Goal: Book appointment/travel/reservation

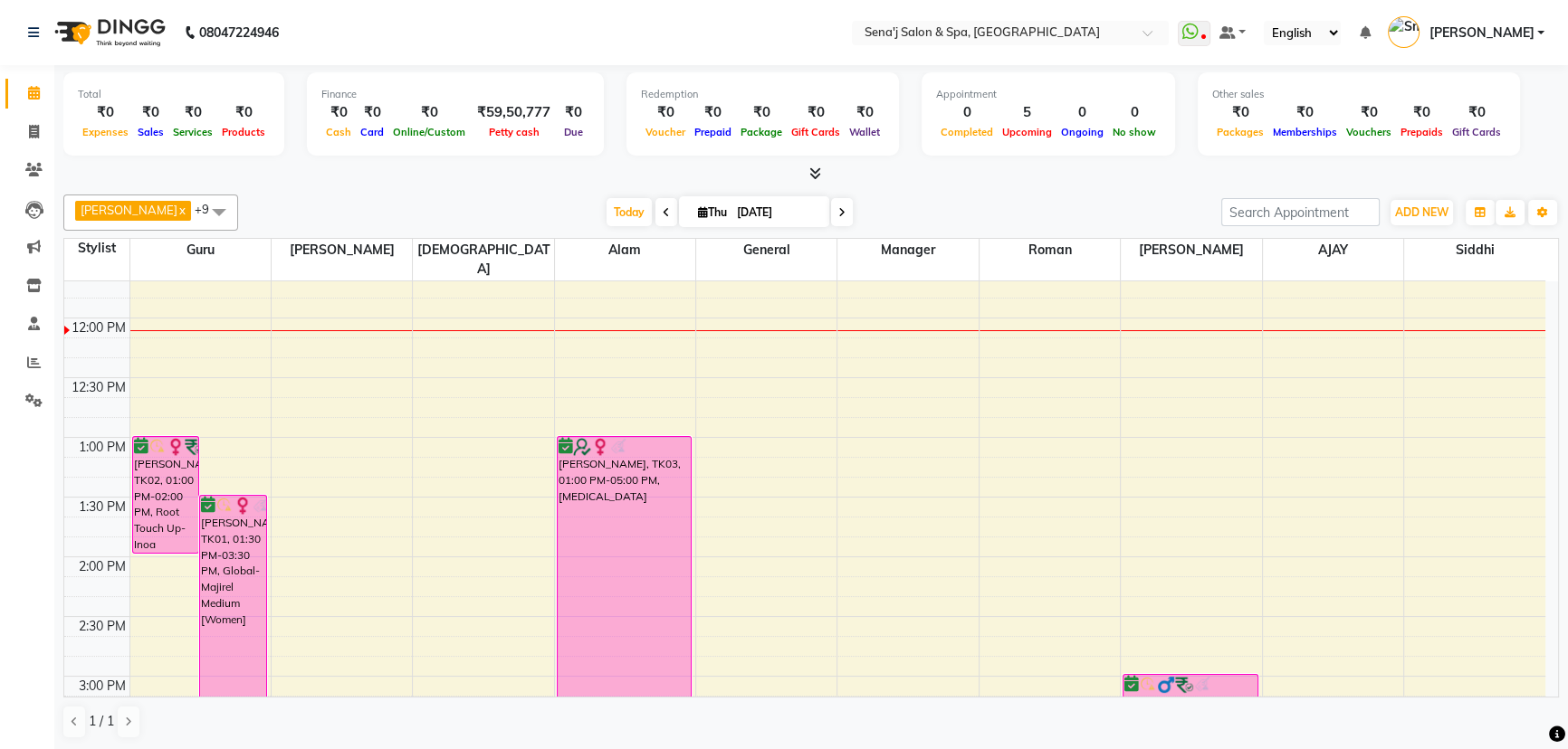
scroll to position [321, 0]
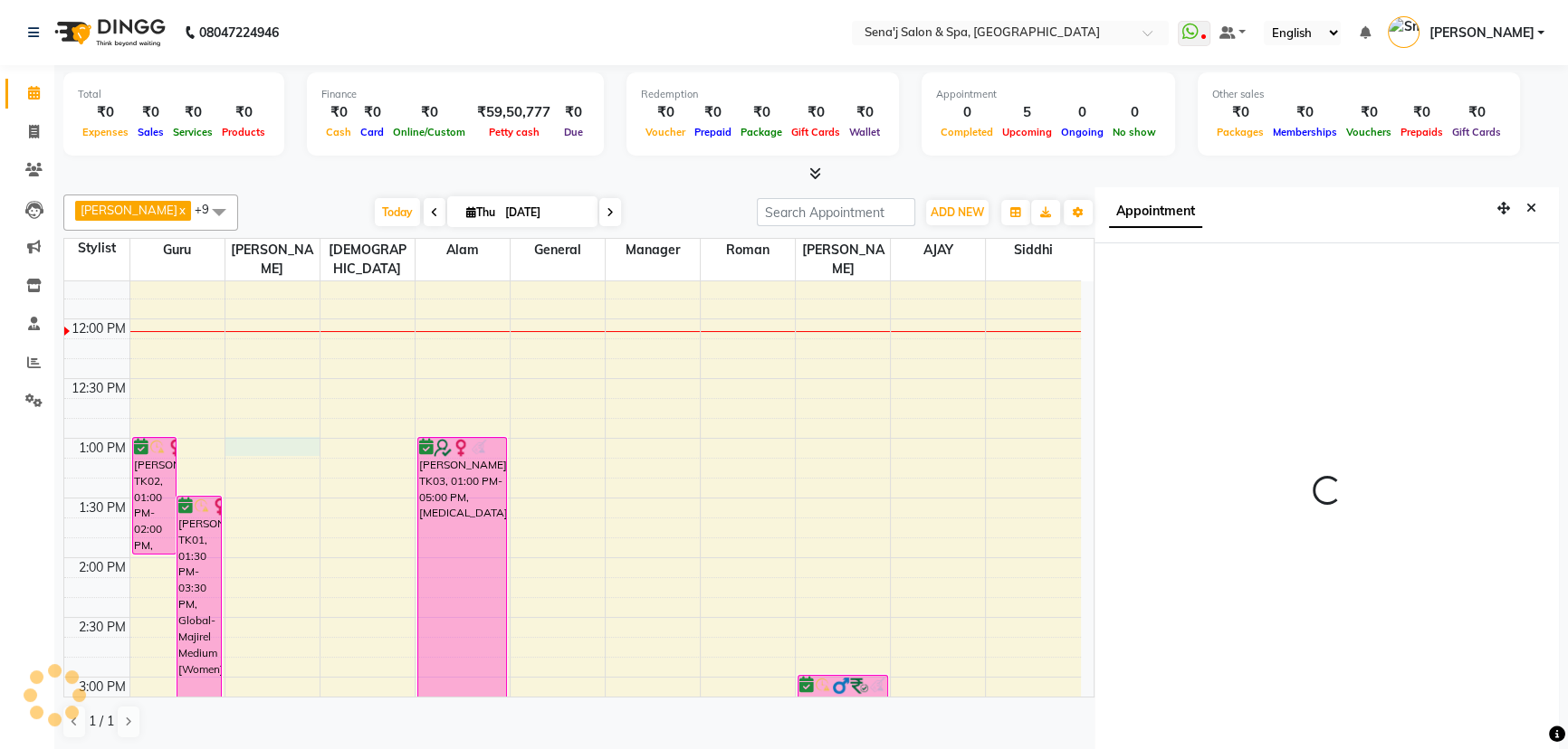
scroll to position [8, 0]
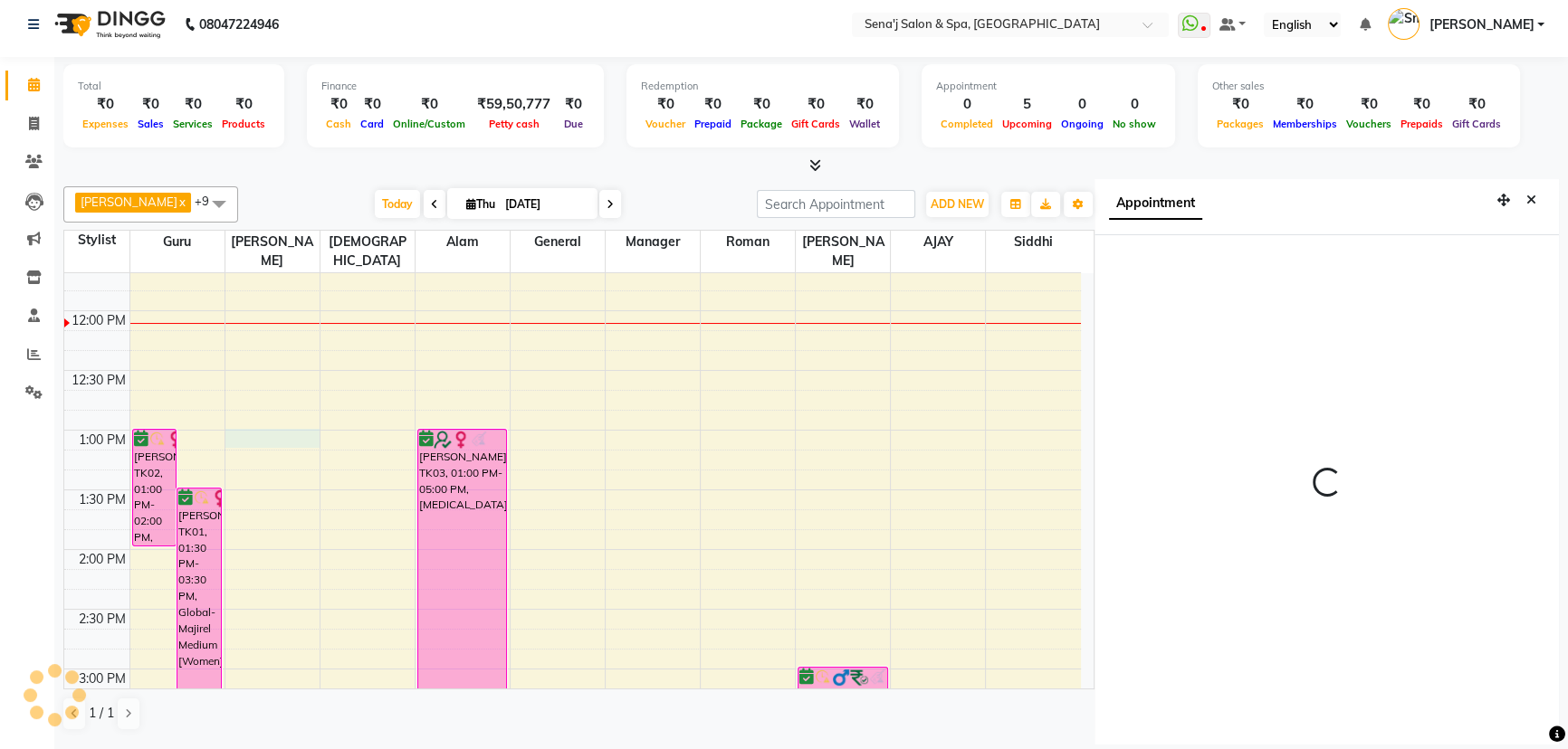
select select "780"
select select "12648"
select select "tentative"
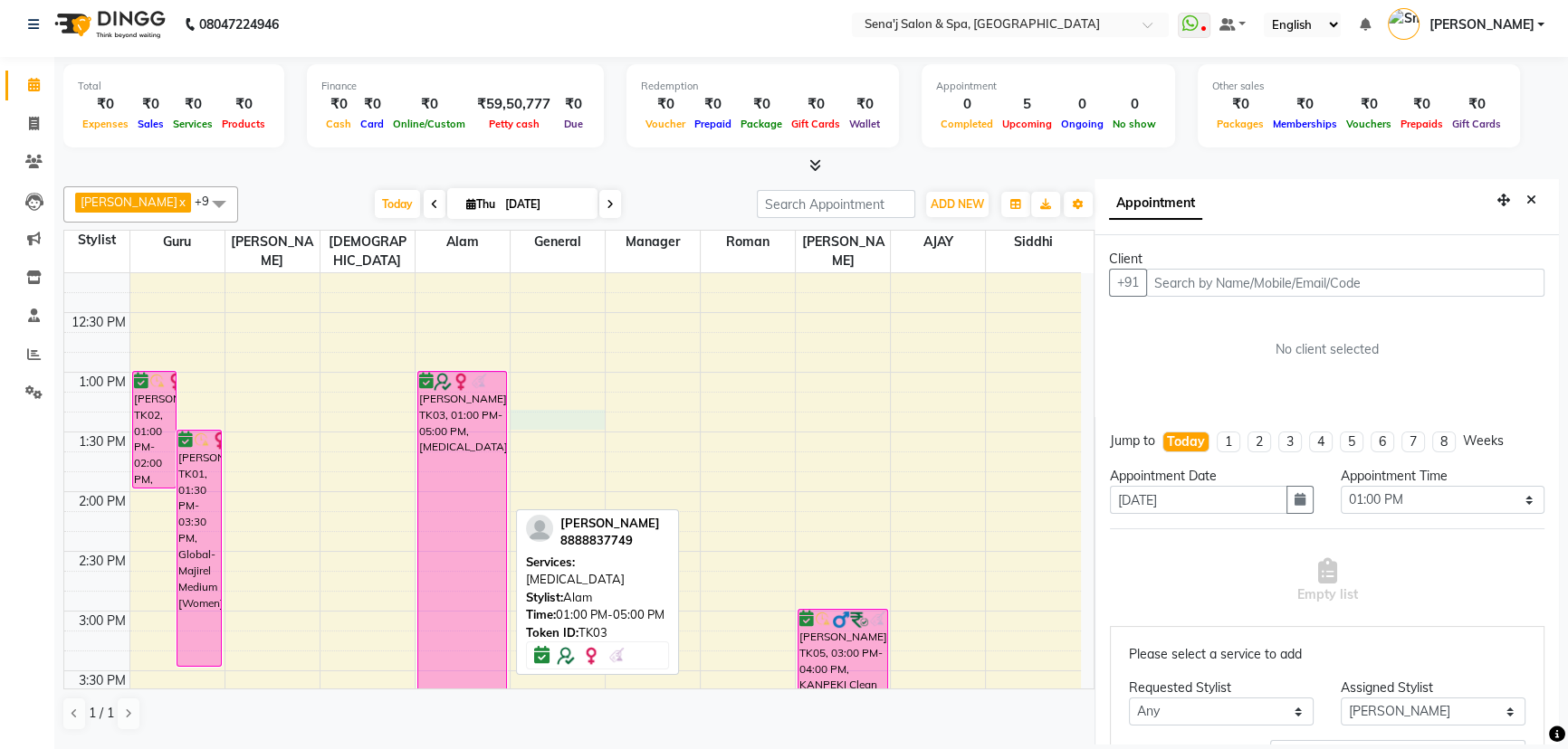
scroll to position [238, 0]
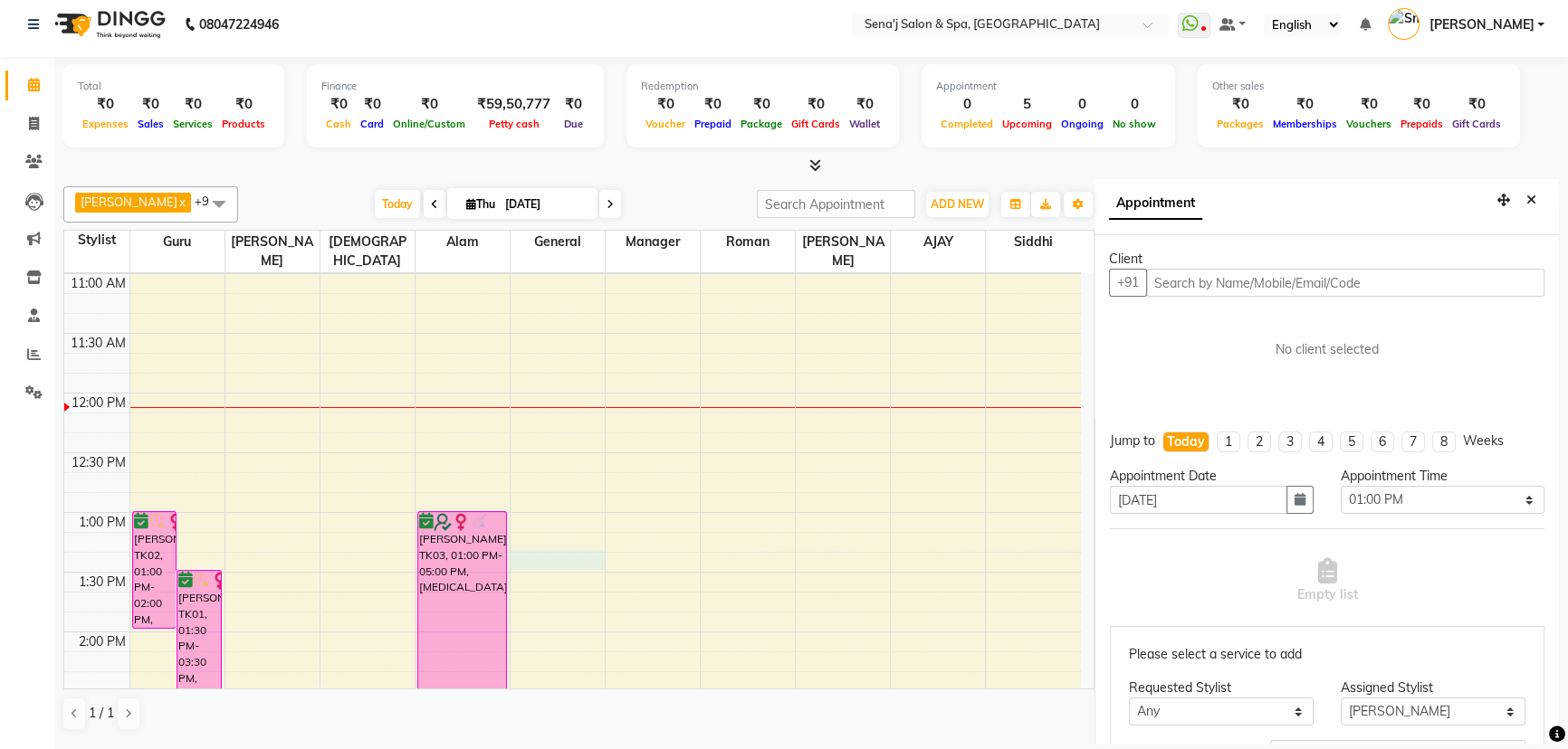
click at [1192, 292] on input "text" at bounding box center [1345, 283] width 398 height 28
click at [1185, 283] on input "text" at bounding box center [1345, 283] width 398 height 28
click at [1223, 285] on input "text" at bounding box center [1345, 283] width 398 height 28
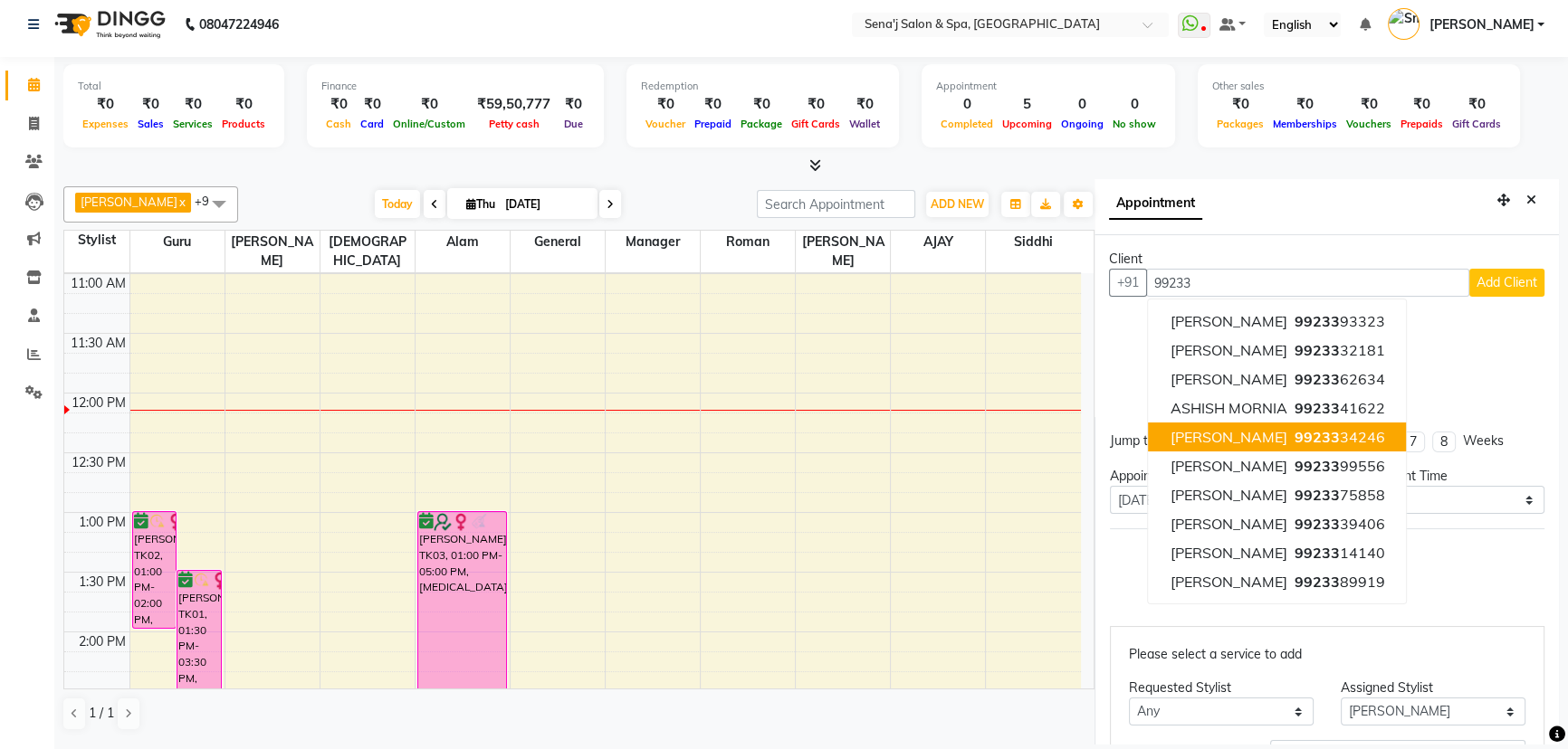
click at [1293, 442] on span "99233" at bounding box center [1315, 437] width 45 height 18
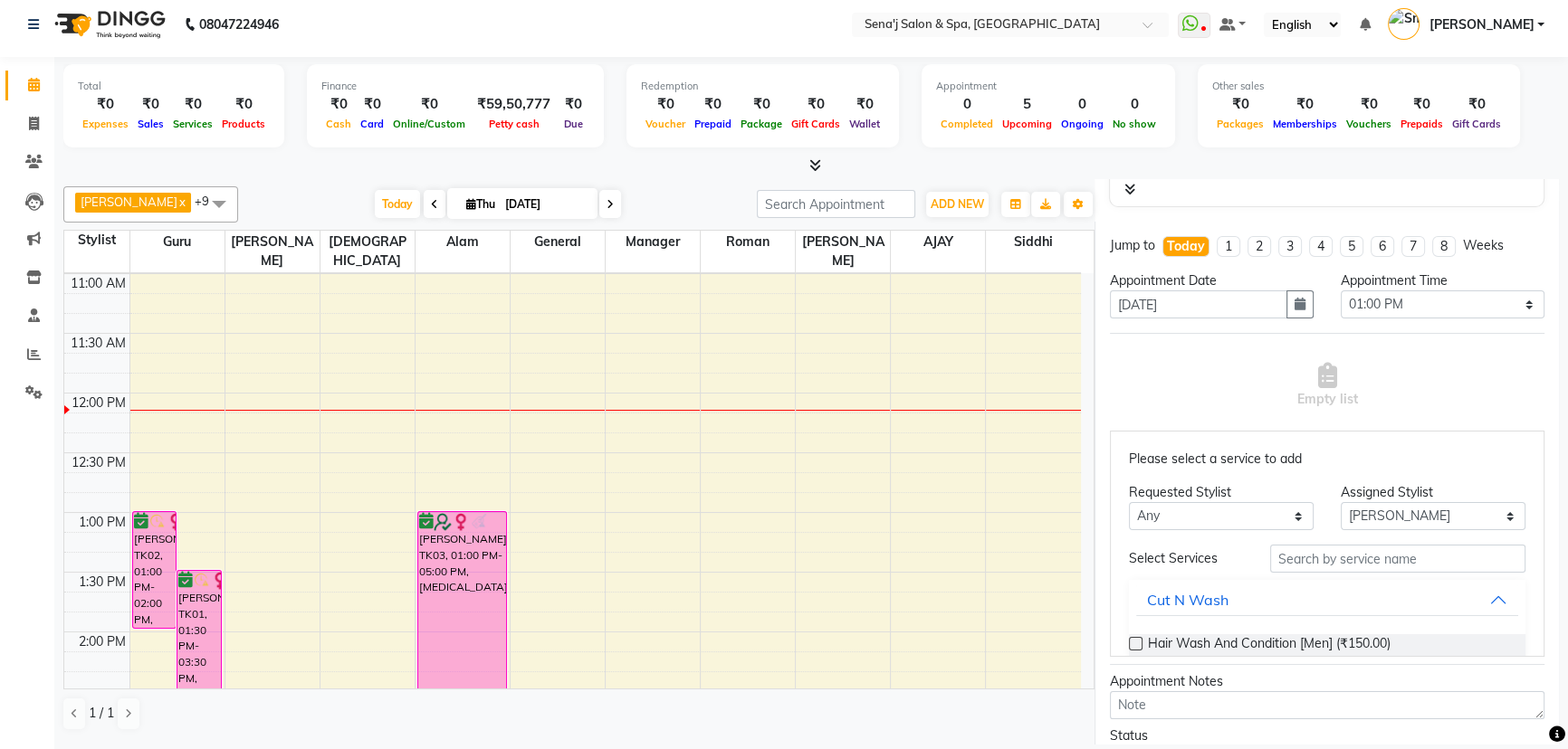
scroll to position [246, 0]
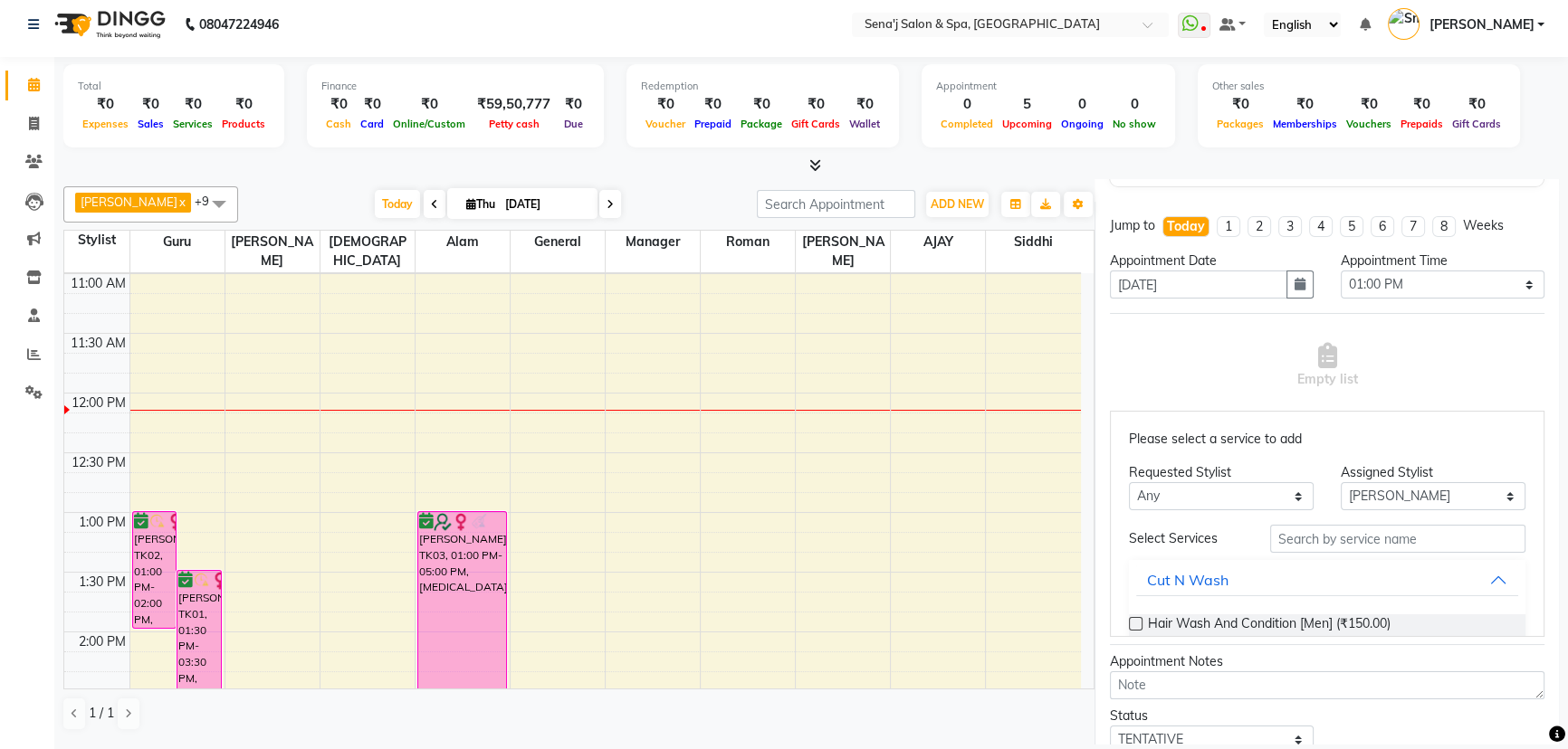
type input "9923334246"
click at [1354, 543] on input "text" at bounding box center [1398, 539] width 255 height 28
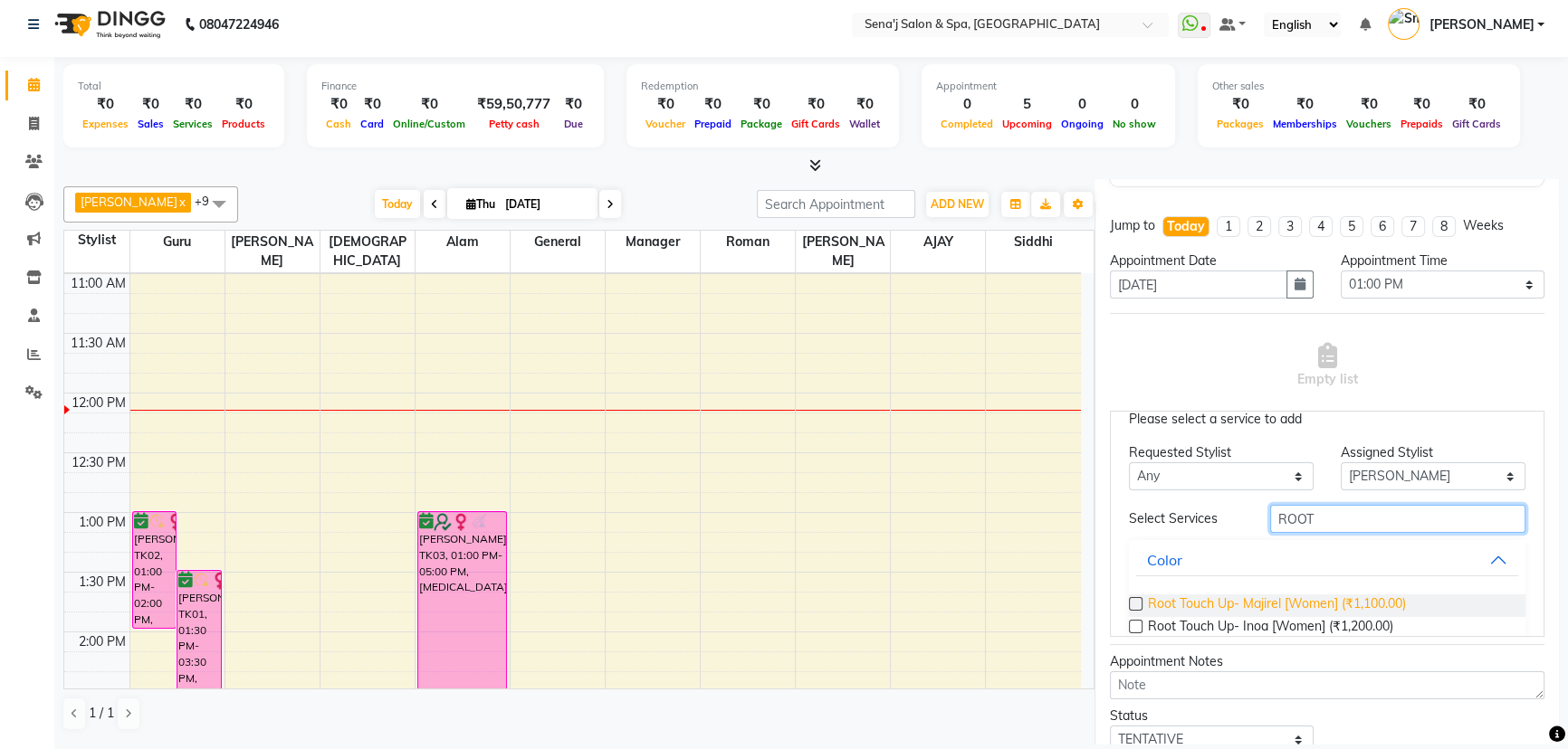
scroll to position [55, 0]
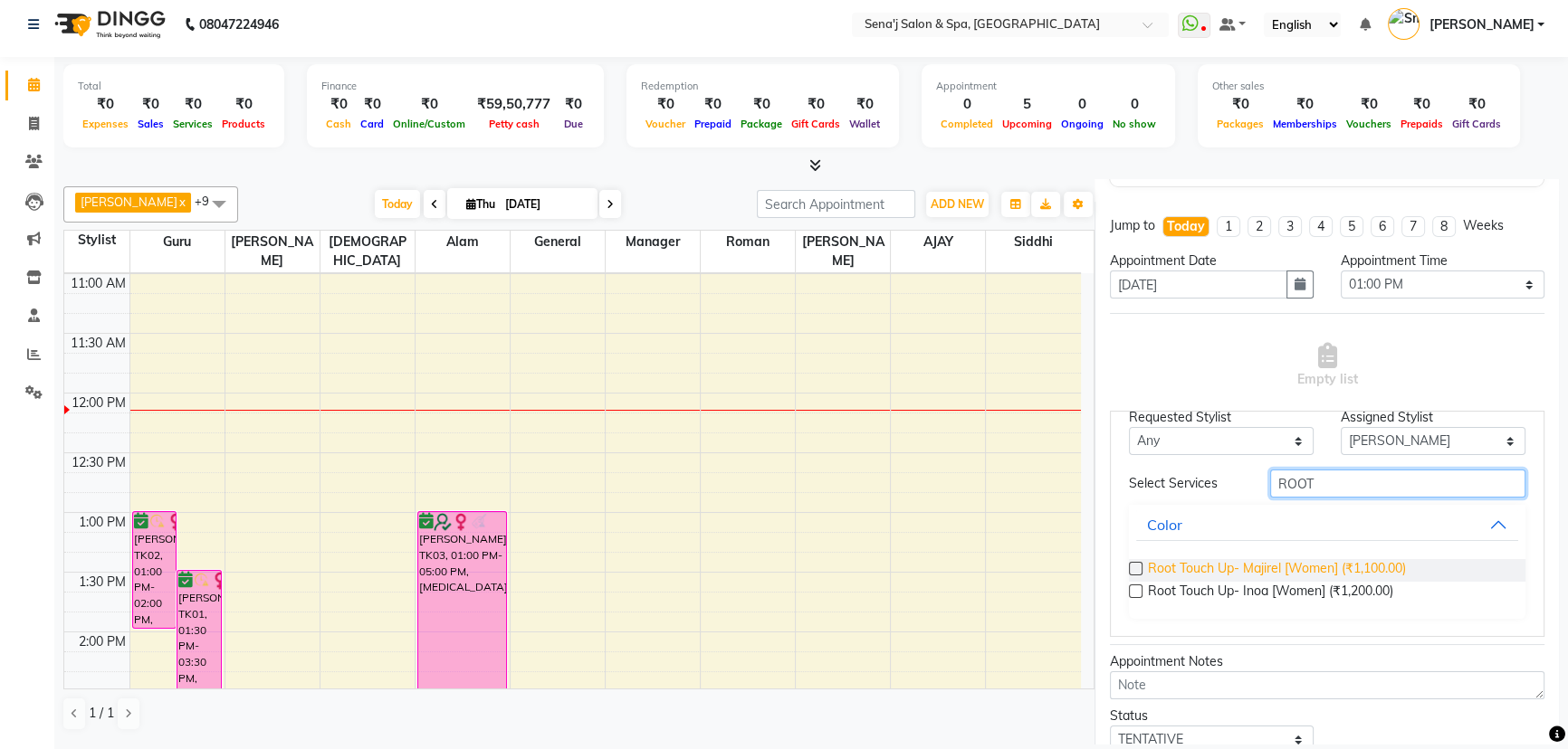
type input "ROOT"
click at [1269, 571] on span "Root Touch Up- Majirel [Women] (₹1,100.00)" at bounding box center [1276, 571] width 258 height 23
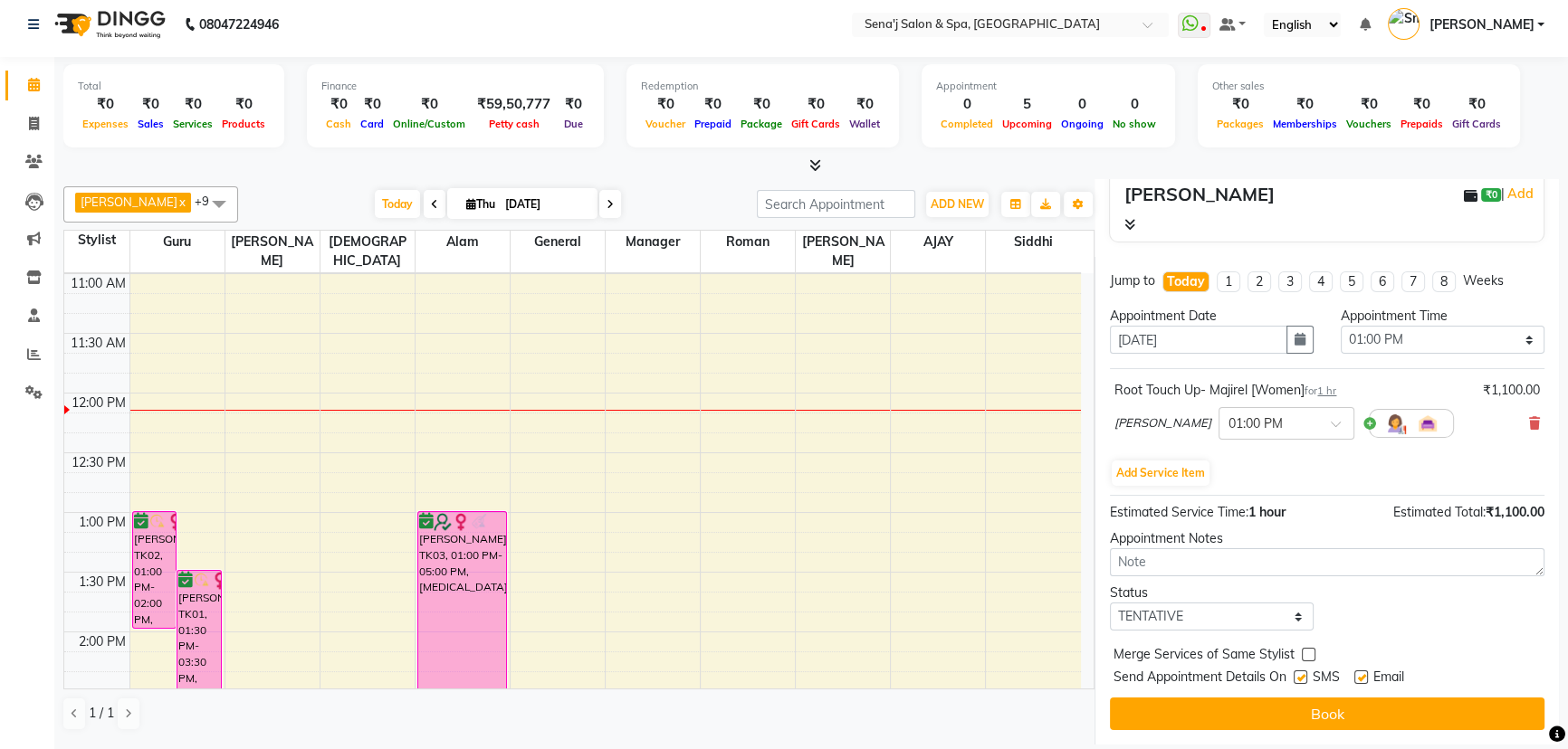
scroll to position [190, 0]
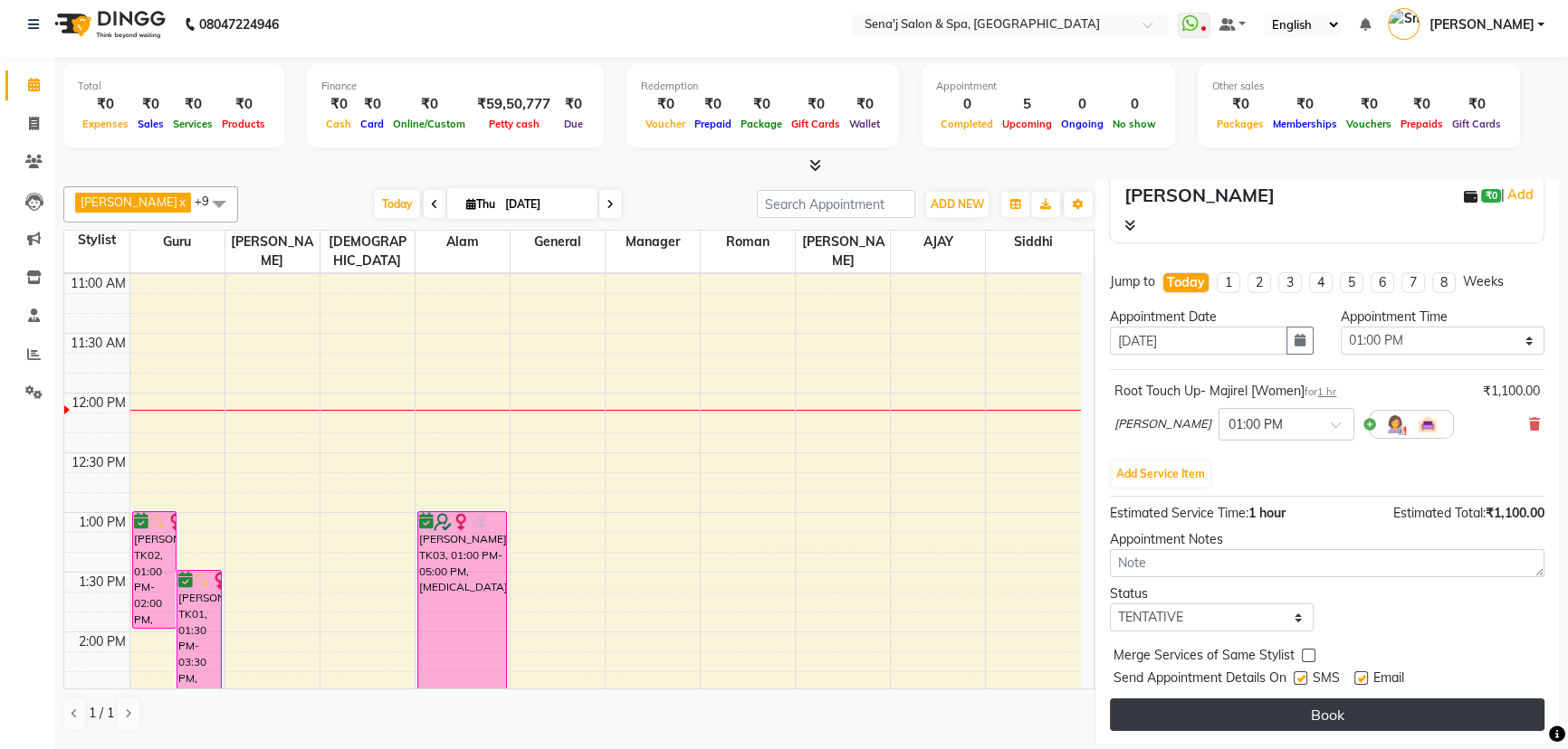
click at [1290, 711] on button "Book" at bounding box center [1327, 714] width 434 height 33
select select "12648"
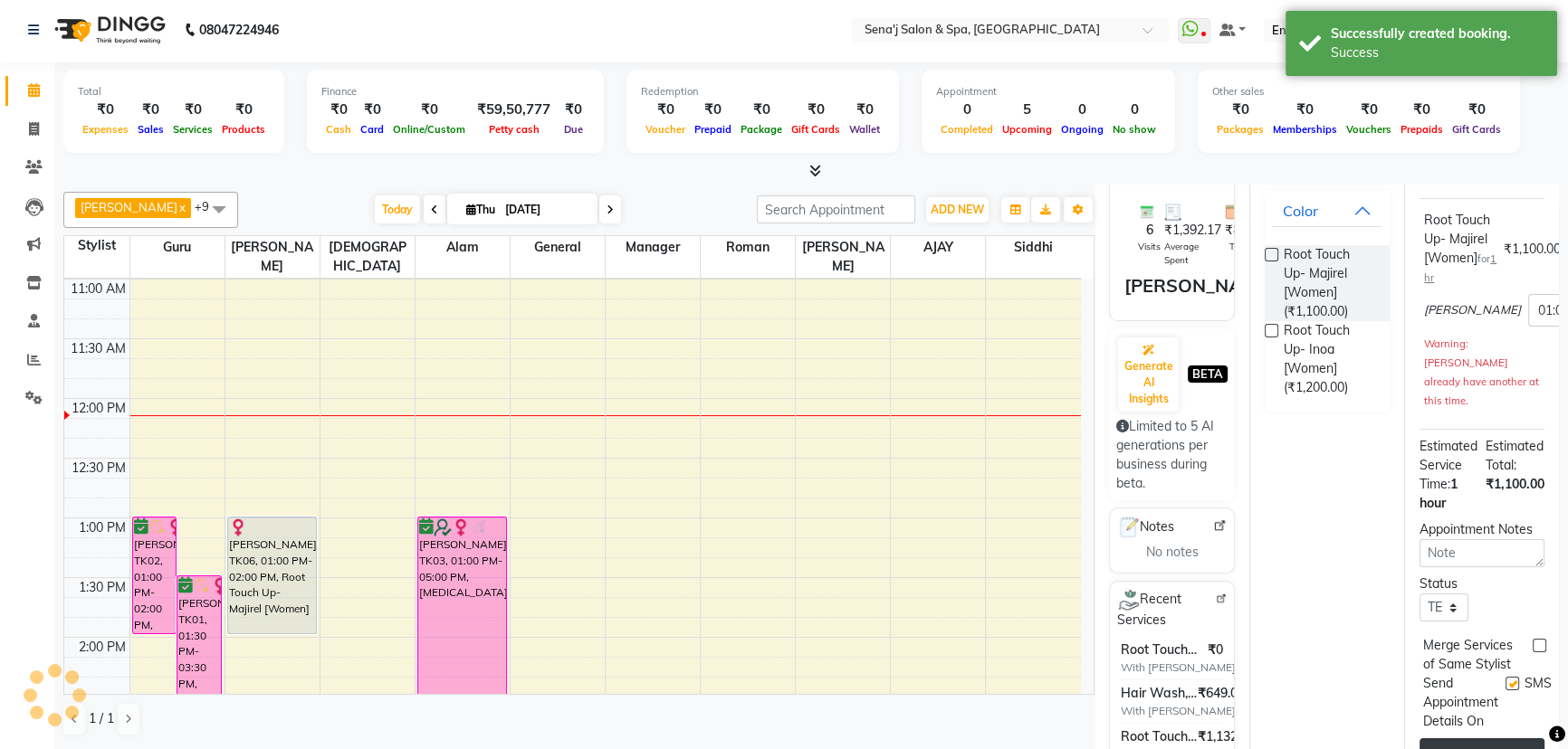
scroll to position [0, 0]
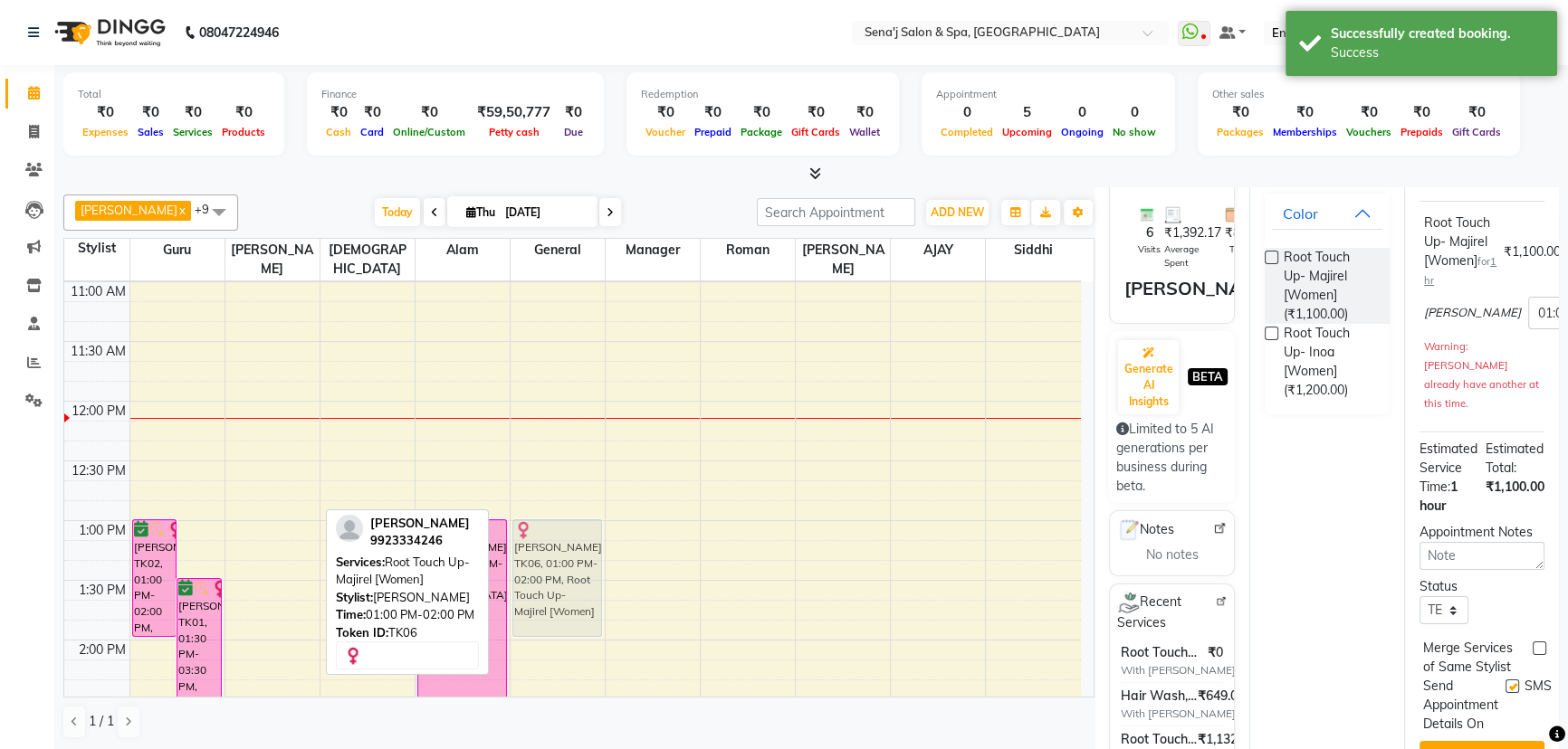
drag, startPoint x: 252, startPoint y: 547, endPoint x: 510, endPoint y: 540, distance: 258.1
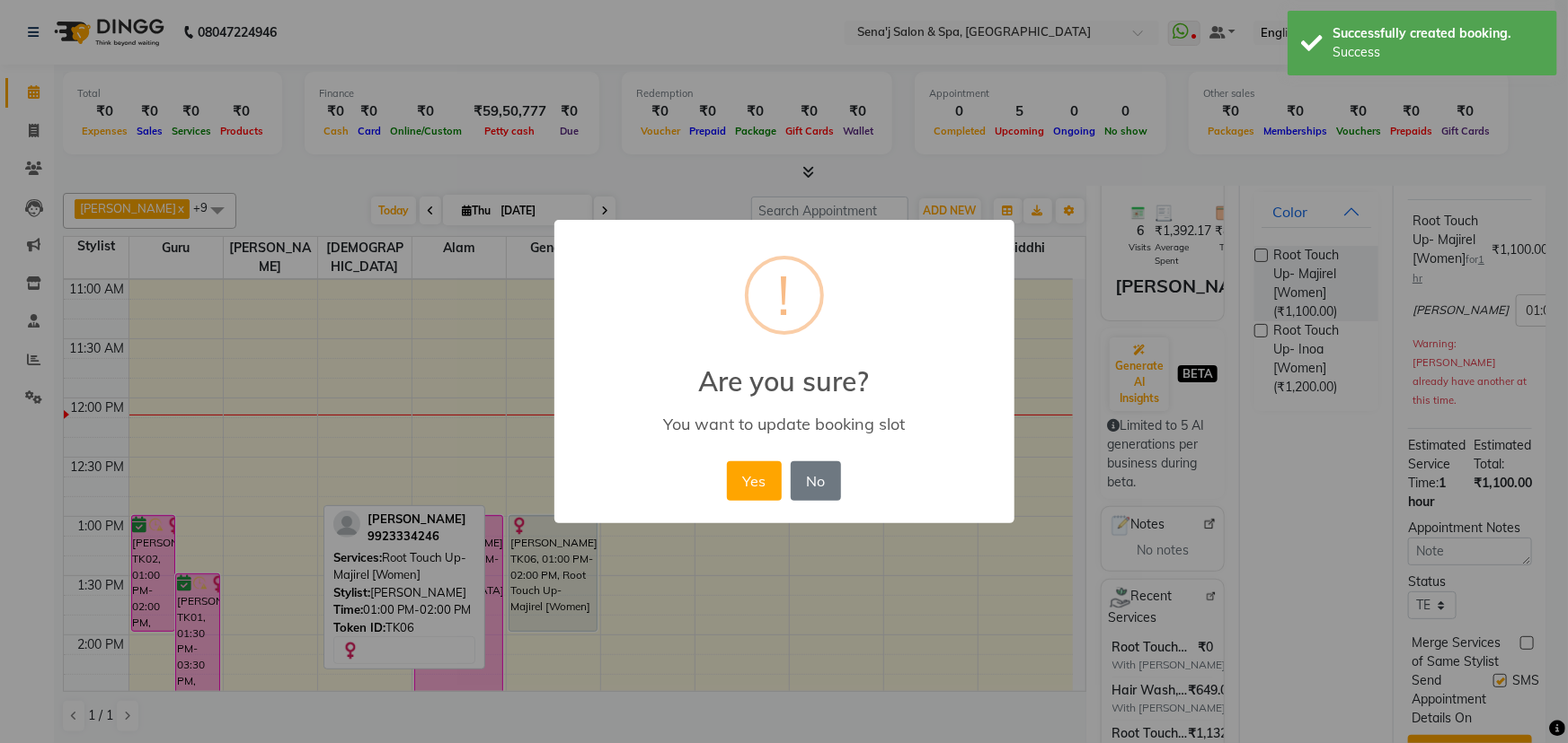
drag, startPoint x: 552, startPoint y: 562, endPoint x: 561, endPoint y: 622, distance: 60.7
click at [561, 628] on div "× ! Are you sure? You want to update booking slot Yes No No" at bounding box center [784, 372] width 1568 height 743
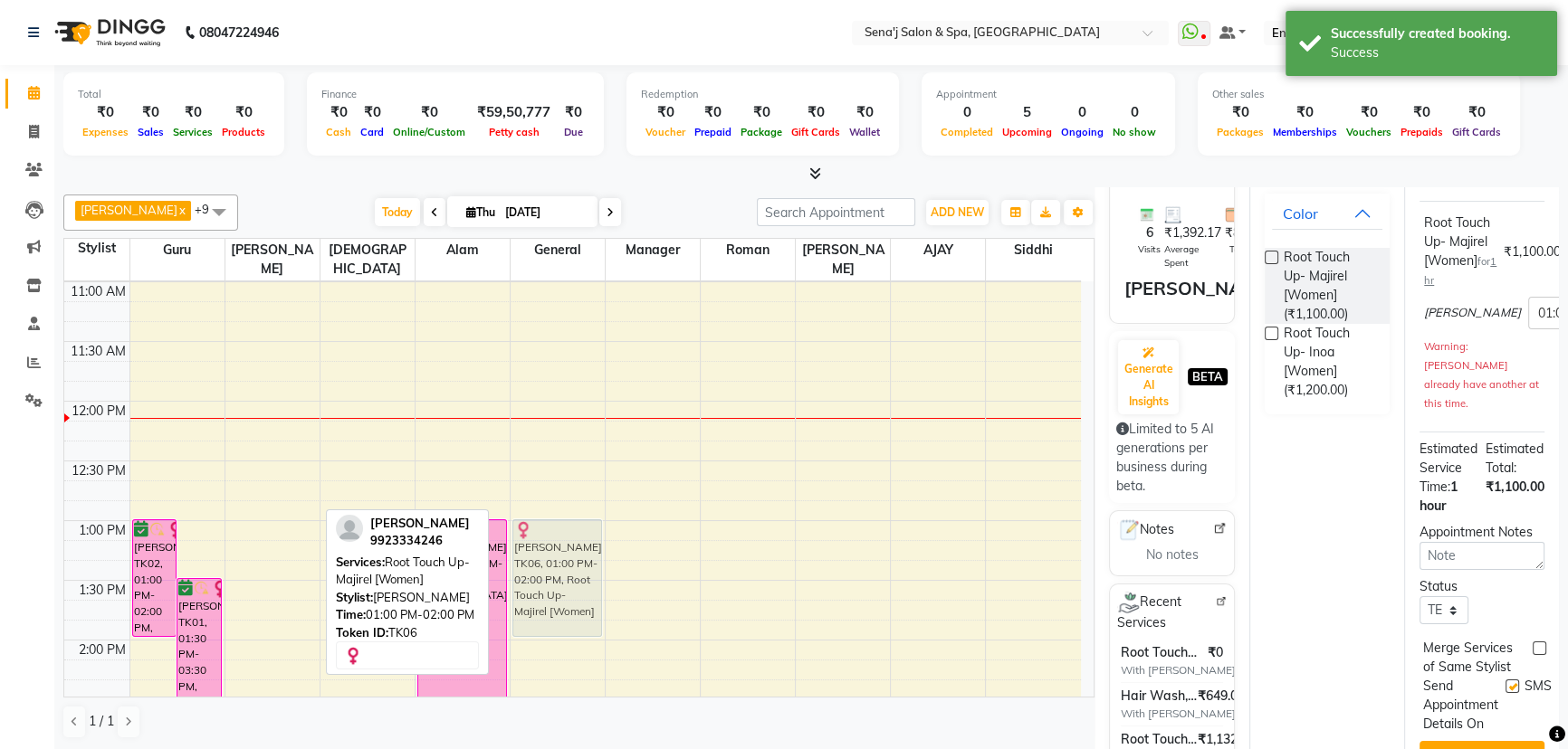
drag, startPoint x: 280, startPoint y: 556, endPoint x: 552, endPoint y: 561, distance: 272.0
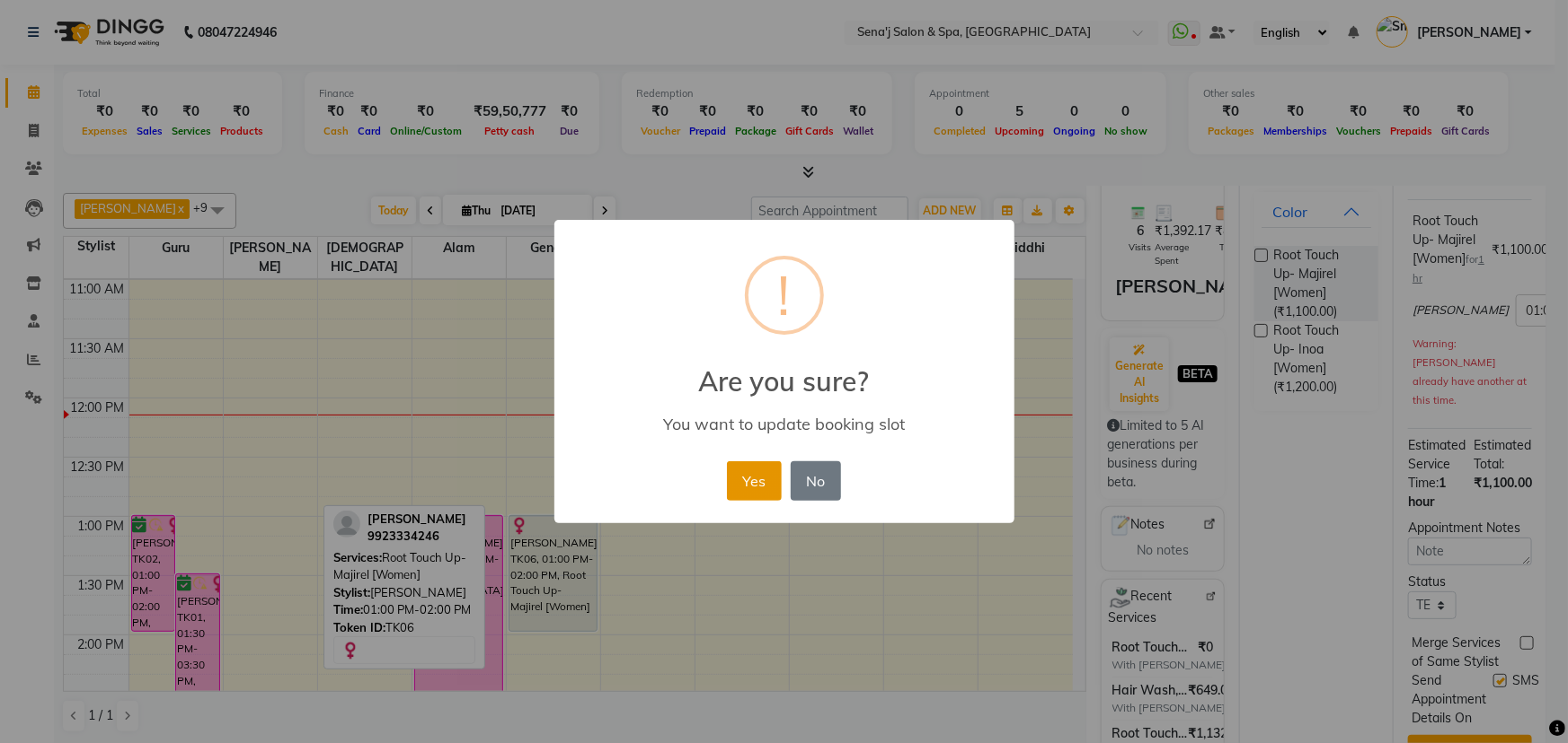
click at [760, 491] on button "Yes" at bounding box center [753, 481] width 54 height 40
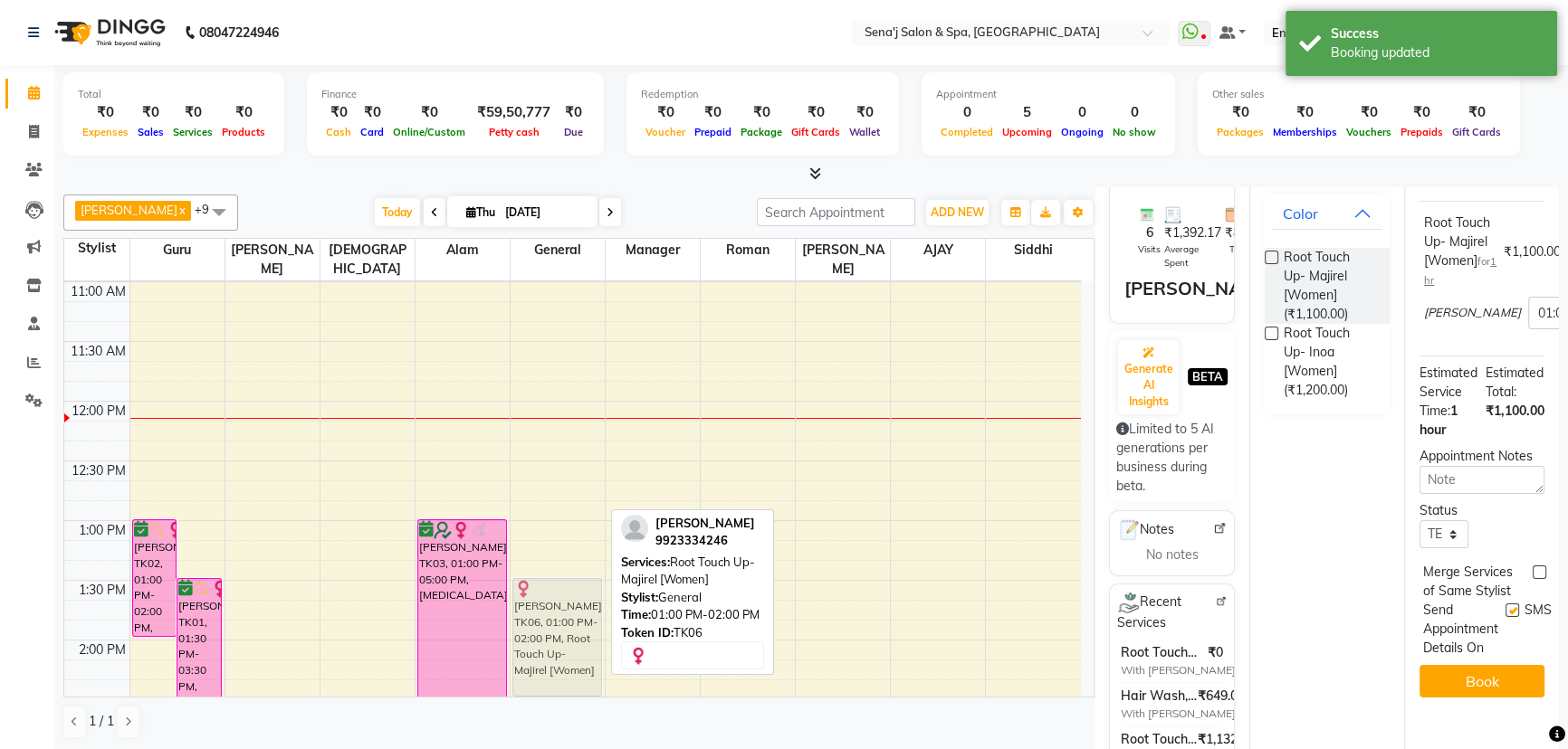
drag, startPoint x: 530, startPoint y: 551, endPoint x: 534, endPoint y: 600, distance: 49.2
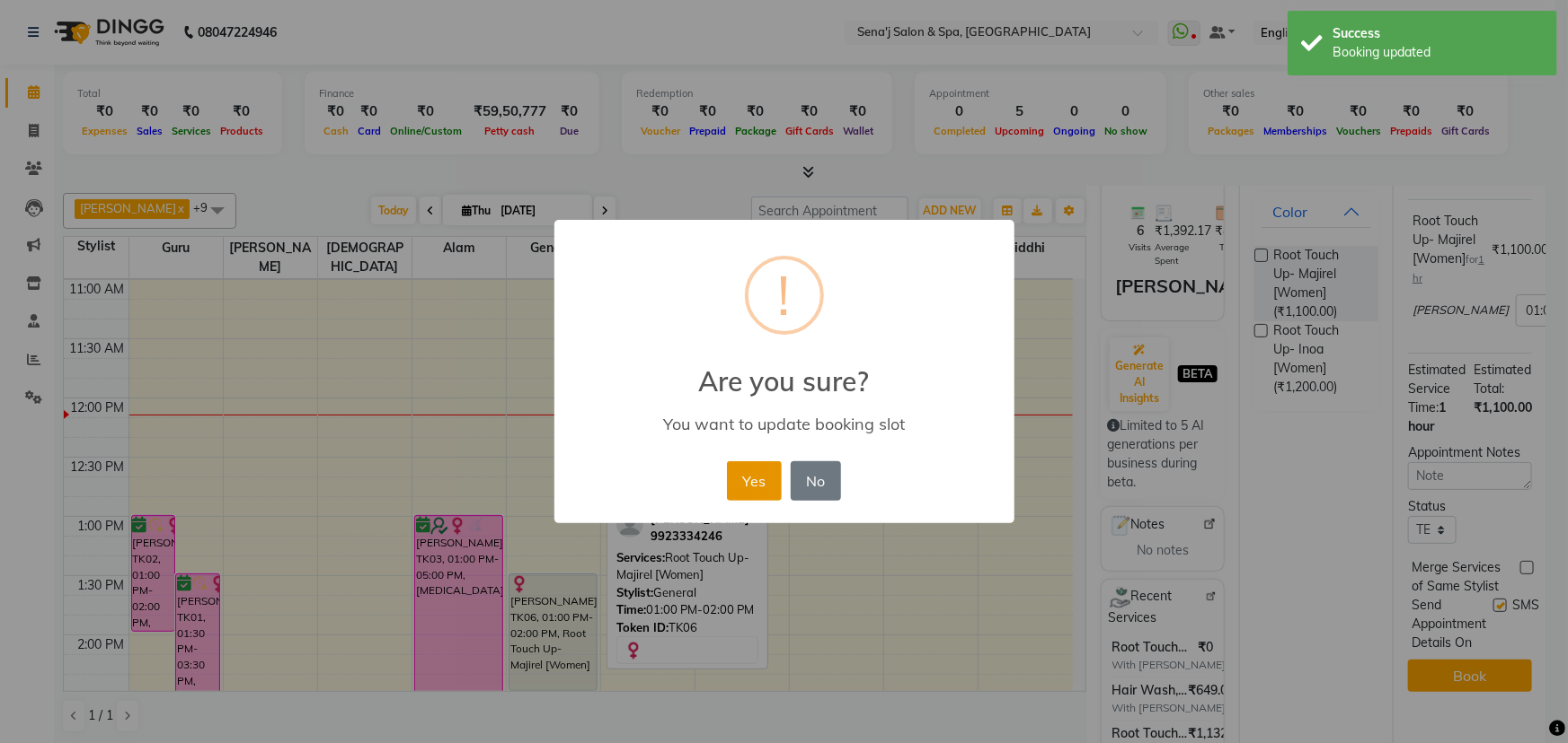
click at [745, 485] on button "Yes" at bounding box center [753, 481] width 54 height 40
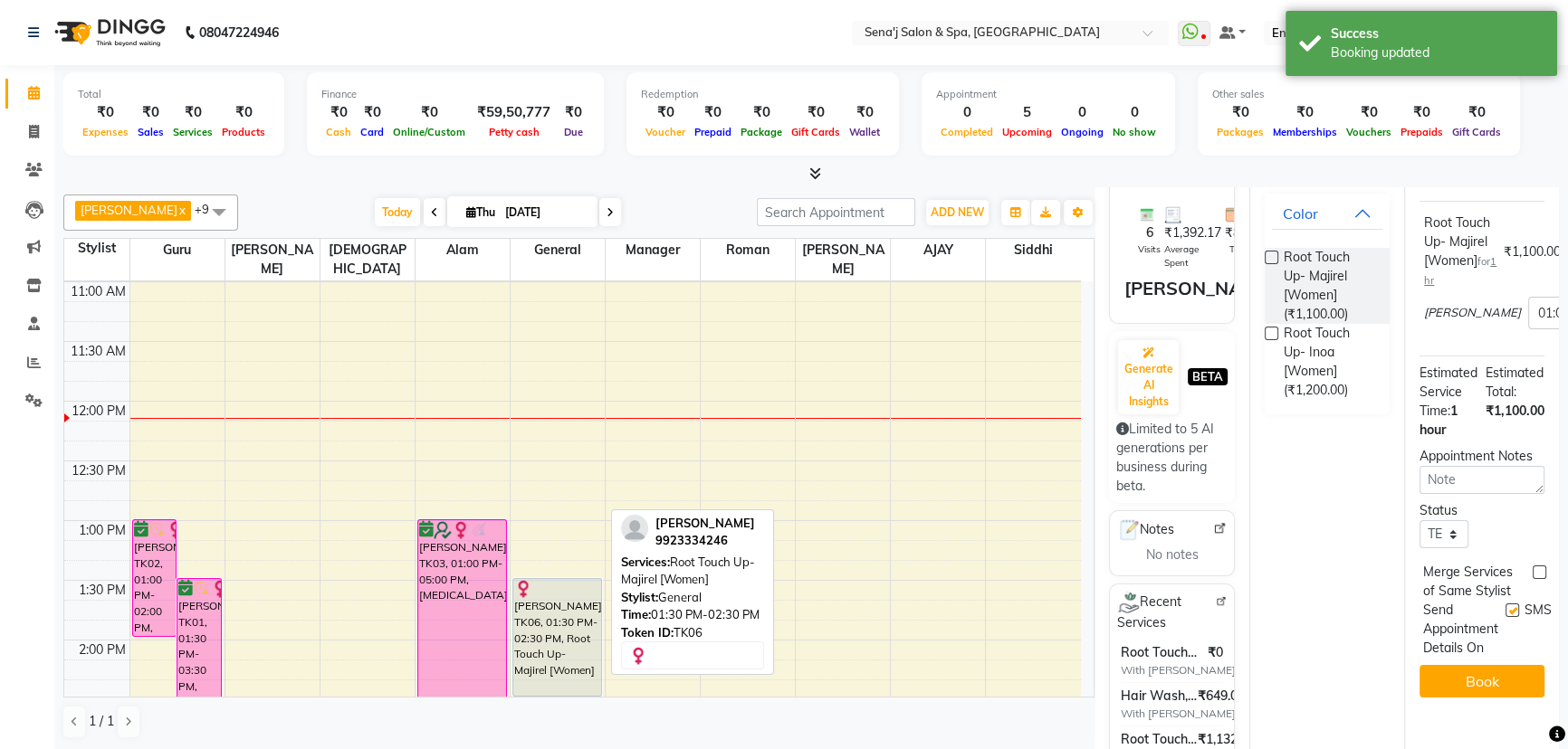
click at [547, 597] on div "[PERSON_NAME], TK06, 01:30 PM-02:30 PM, Root Touch Up- Majirel [Women]" at bounding box center [557, 637] width 89 height 117
click at [561, 591] on div "[PERSON_NAME], TK06, 01:30 PM-02:30 PM, Root Touch Up- Majirel [Women]" at bounding box center [557, 637] width 89 height 117
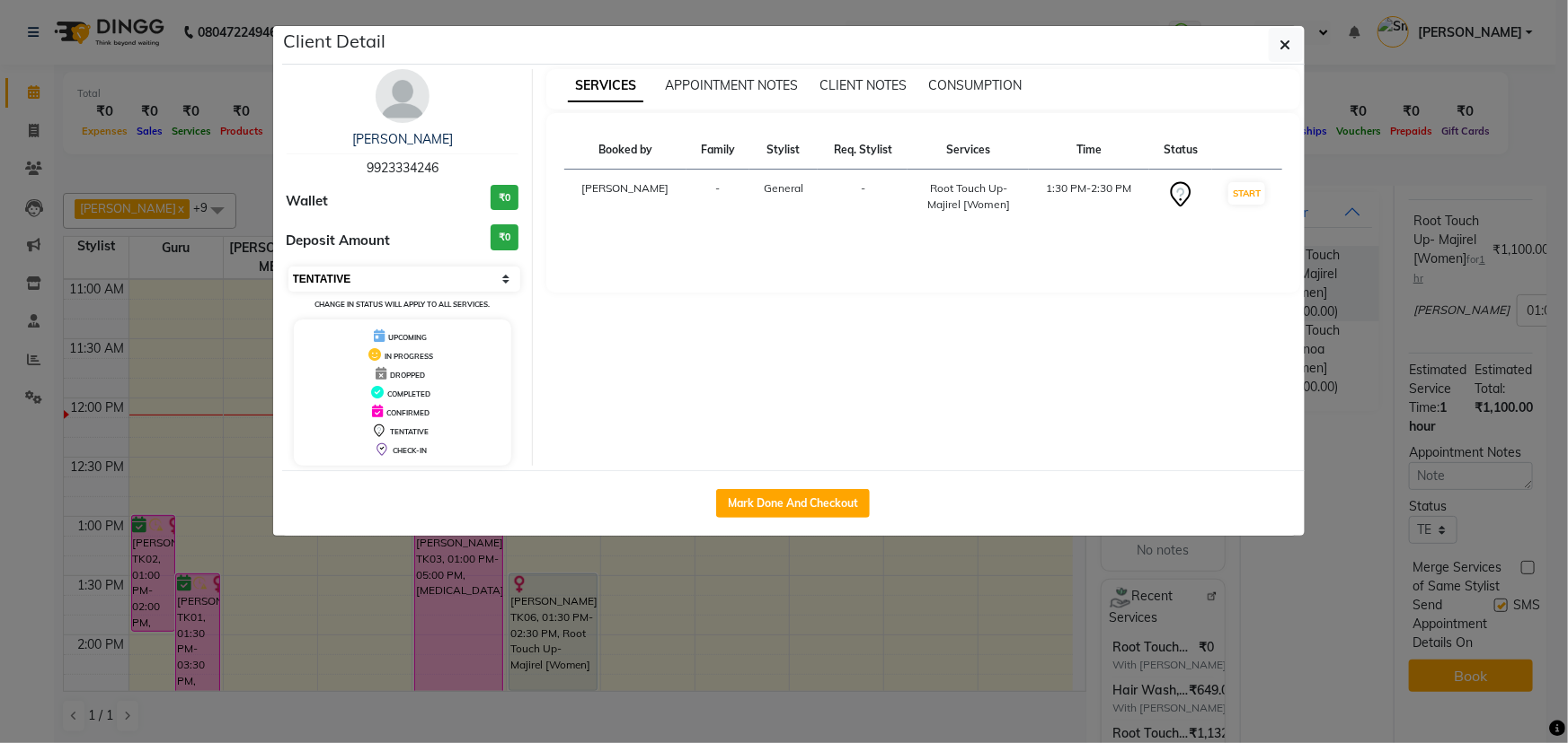
click at [442, 278] on select "Select IN SERVICE CONFIRMED TENTATIVE CHECK IN MARK DONE DROPPED UPCOMING" at bounding box center [404, 279] width 232 height 25
select select "6"
click at [289, 267] on select "Select IN SERVICE CONFIRMED TENTATIVE CHECK IN MARK DONE DROPPED UPCOMING" at bounding box center [404, 279] width 232 height 25
click at [1275, 38] on button "button" at bounding box center [1285, 44] width 35 height 35
